Goal: Transaction & Acquisition: Purchase product/service

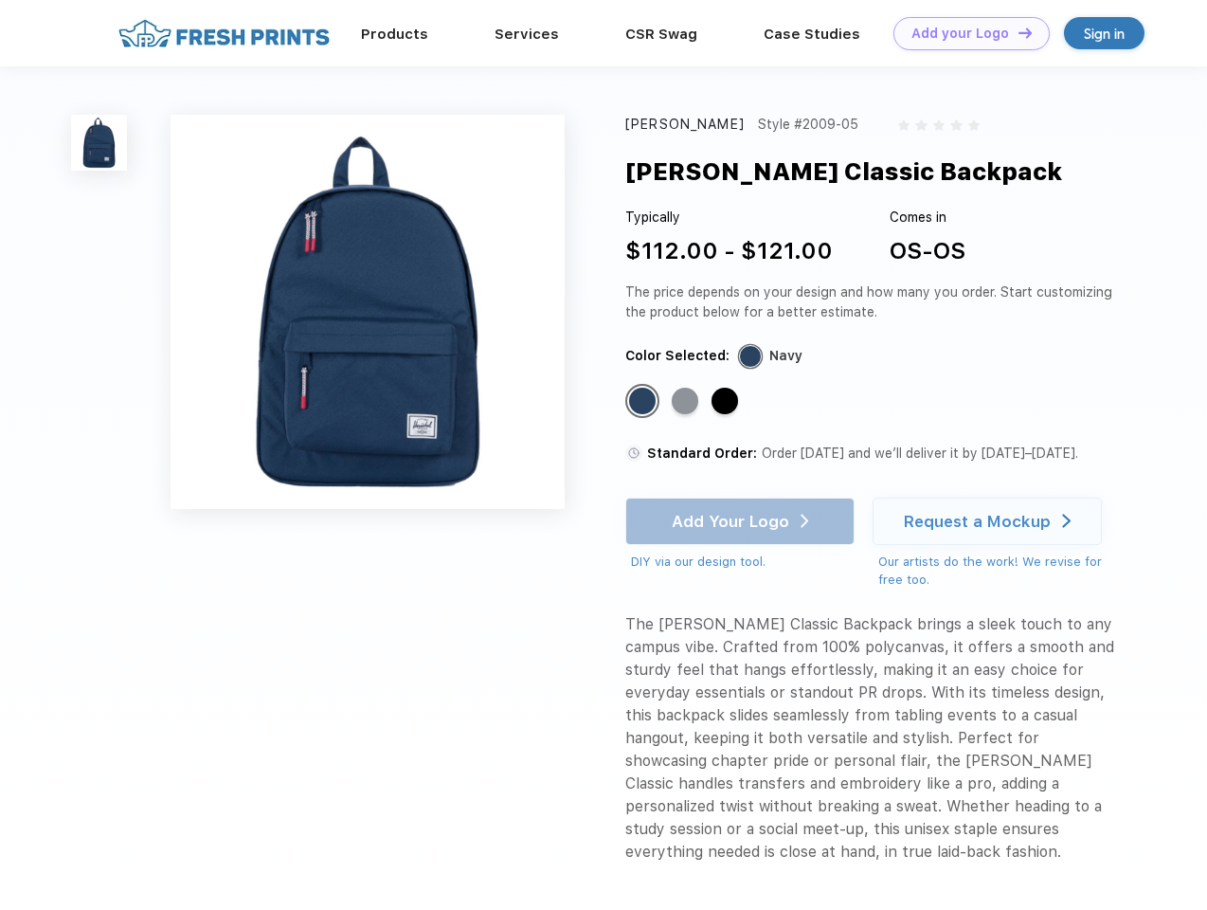
click at [965, 33] on link "Add your Logo Design Tool" at bounding box center [972, 33] width 156 height 33
click at [0, 0] on div "Design Tool" at bounding box center [0, 0] width 0 height 0
click at [1017, 32] on link "Add your Logo Design Tool" at bounding box center [972, 33] width 156 height 33
click at [100, 142] on img at bounding box center [99, 143] width 56 height 56
click at [644, 402] on div "Standard Color" at bounding box center [642, 401] width 27 height 27
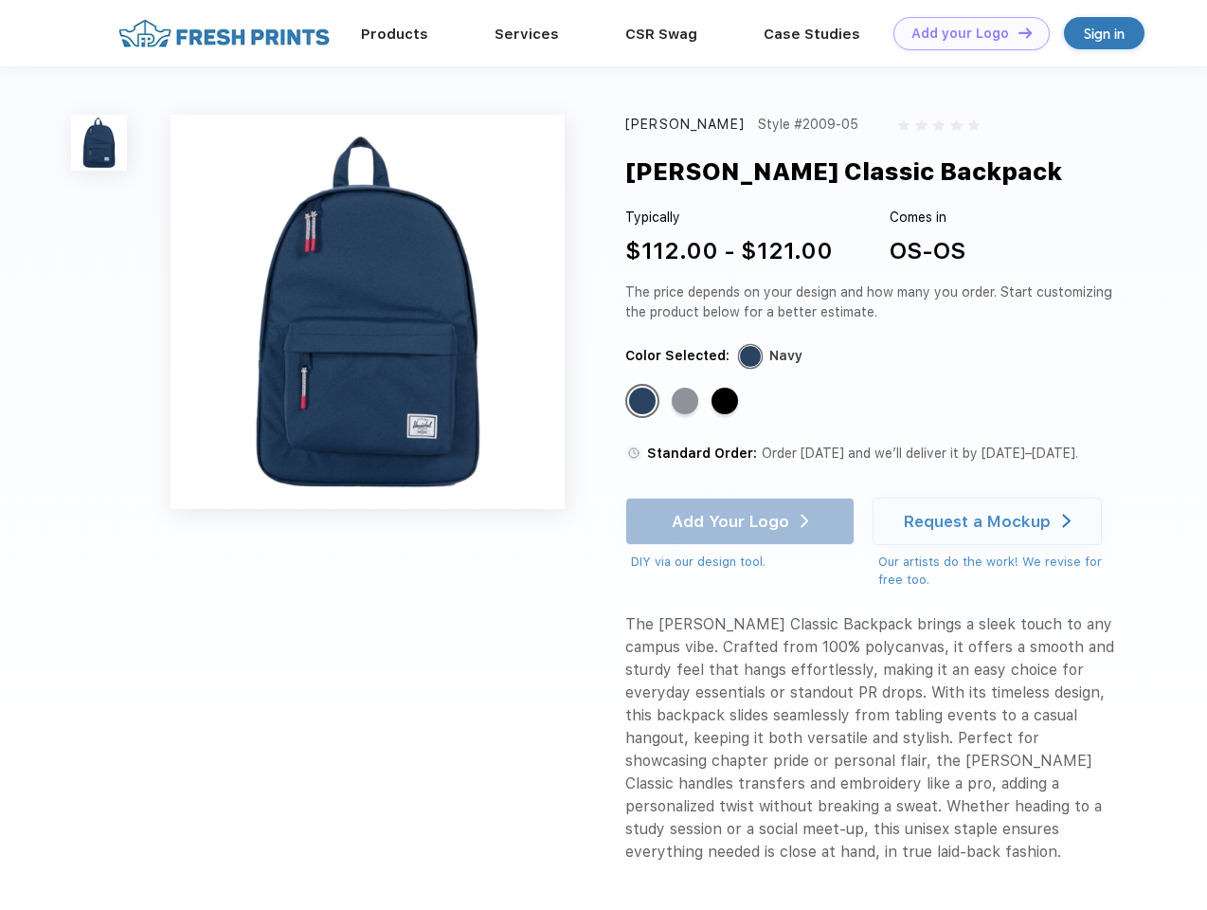
click at [687, 402] on div "Standard Color" at bounding box center [685, 401] width 27 height 27
click at [727, 402] on div "Standard Color" at bounding box center [725, 401] width 27 height 27
click at [742, 521] on div "Add Your Logo DIY via our design tool. Ah shoot! This product isn't up in our d…" at bounding box center [740, 535] width 229 height 74
click at [990, 521] on div "Request a Mockup" at bounding box center [977, 521] width 147 height 19
